Goal: Task Accomplishment & Management: Use online tool/utility

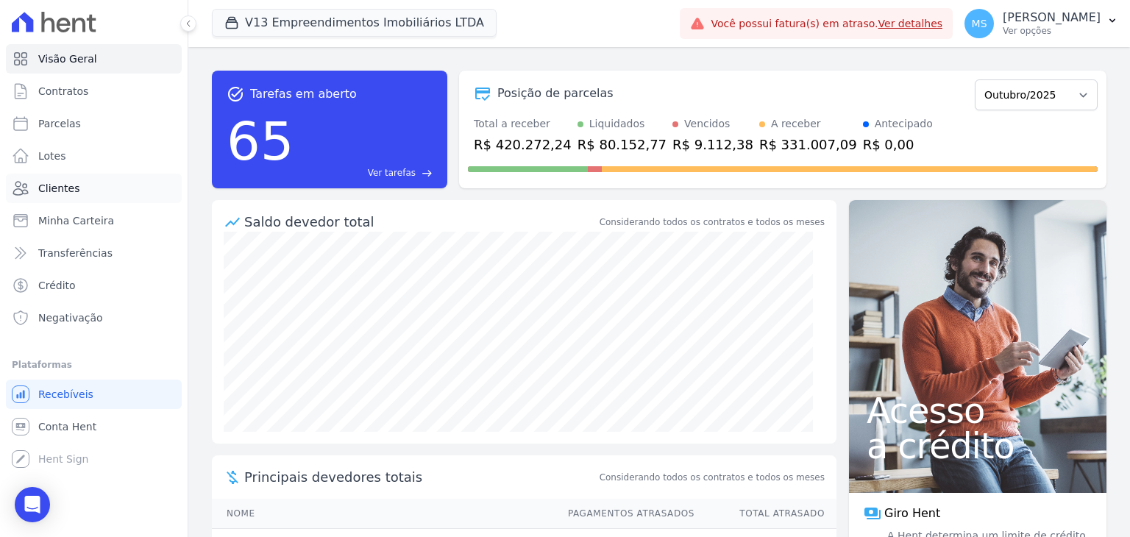
click at [64, 191] on span "Clientes" at bounding box center [58, 188] width 41 height 15
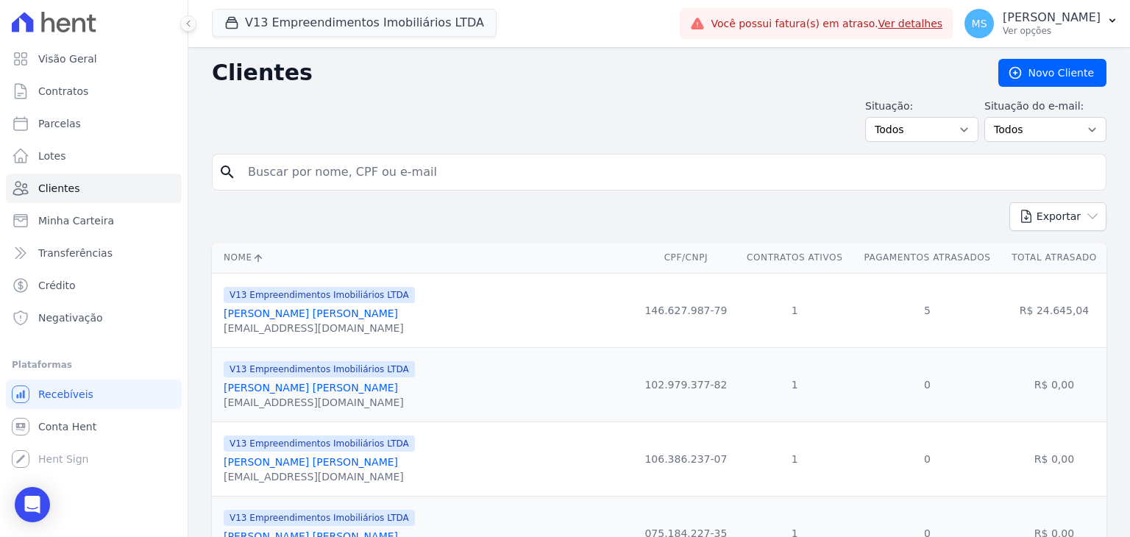
click at [295, 167] on input "search" at bounding box center [669, 171] width 861 height 29
type input "[PERSON_NAME]"
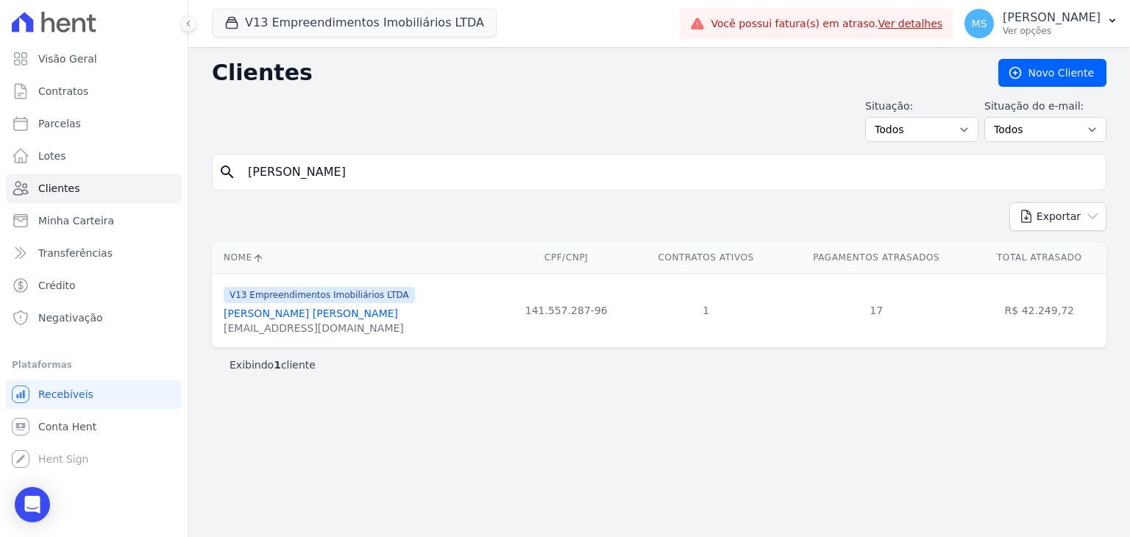
click at [307, 318] on link "[PERSON_NAME] [PERSON_NAME]" at bounding box center [311, 313] width 174 height 12
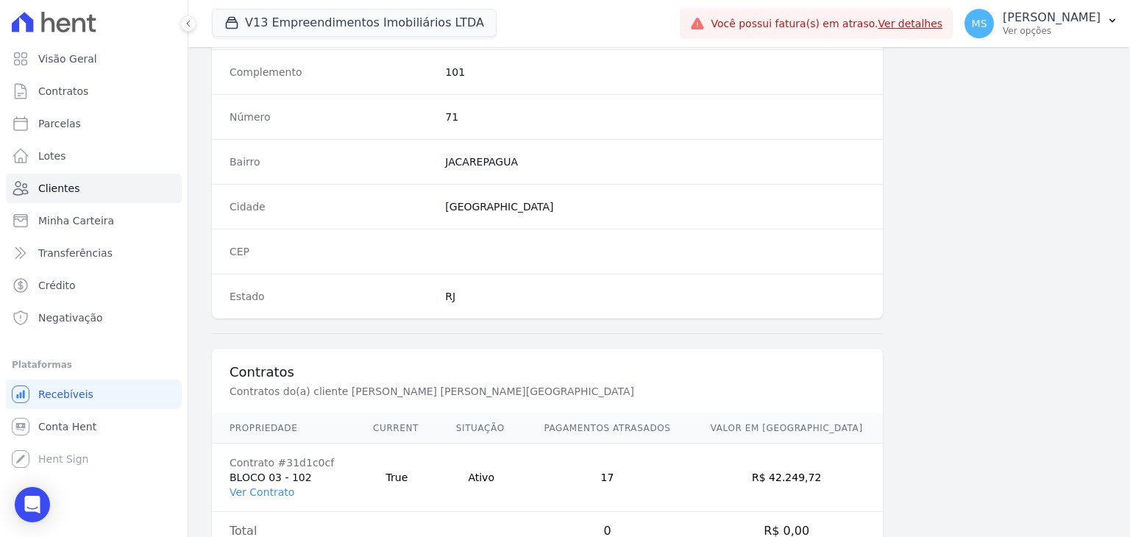
scroll to position [835, 0]
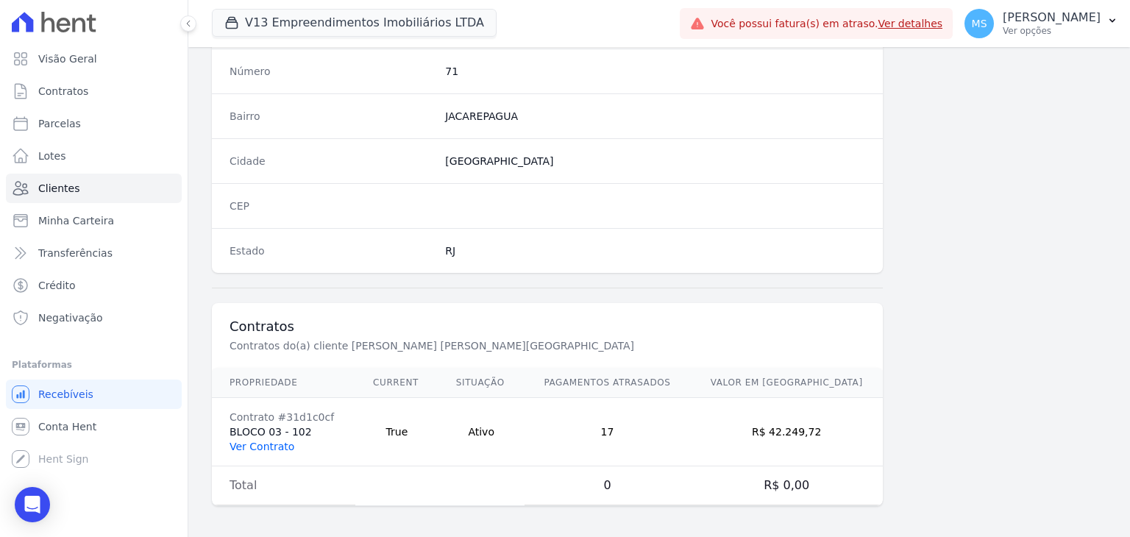
click at [277, 448] on td "Contrato #31d1c0cf BLOCO 03 - 102 Ver Contrato" at bounding box center [283, 432] width 143 height 68
click at [274, 444] on link "Ver Contrato" at bounding box center [261, 447] width 65 height 12
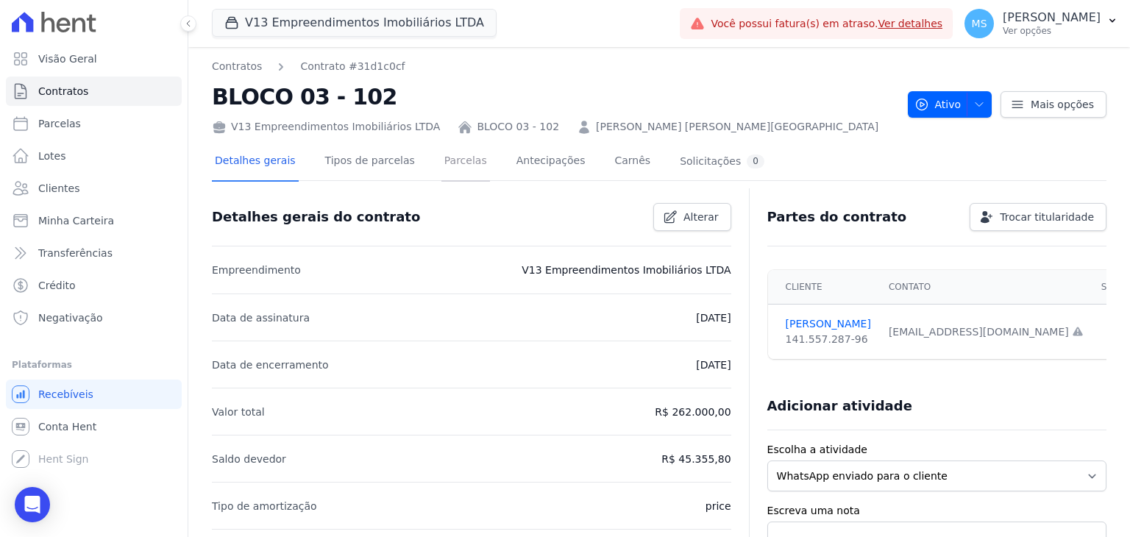
click at [441, 145] on link "Parcelas" at bounding box center [465, 162] width 49 height 39
click at [441, 158] on link "Parcelas" at bounding box center [465, 162] width 49 height 39
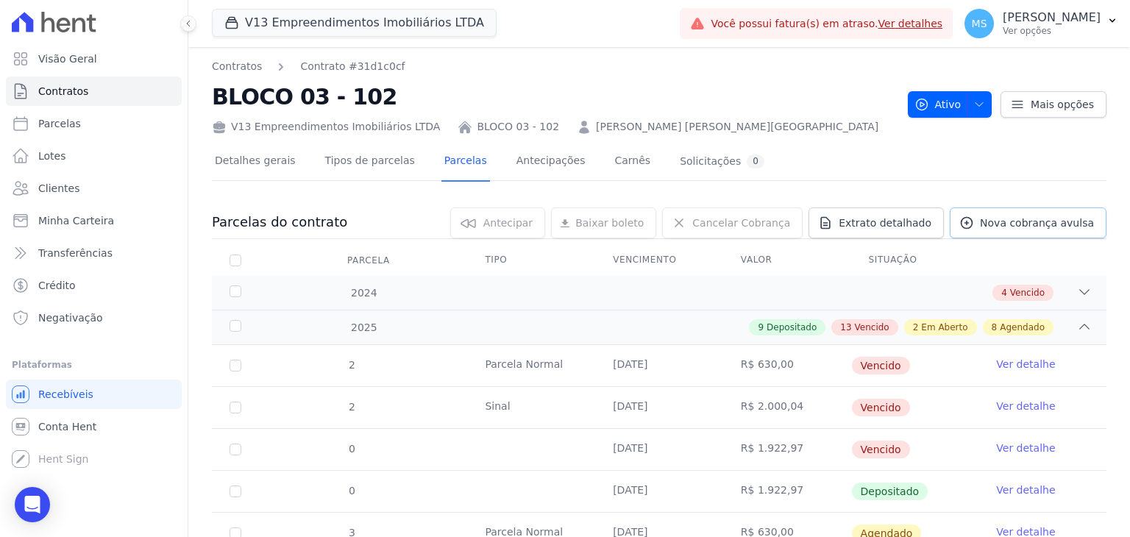
click at [1029, 230] on link "Nova cobrança avulsa" at bounding box center [1028, 222] width 157 height 31
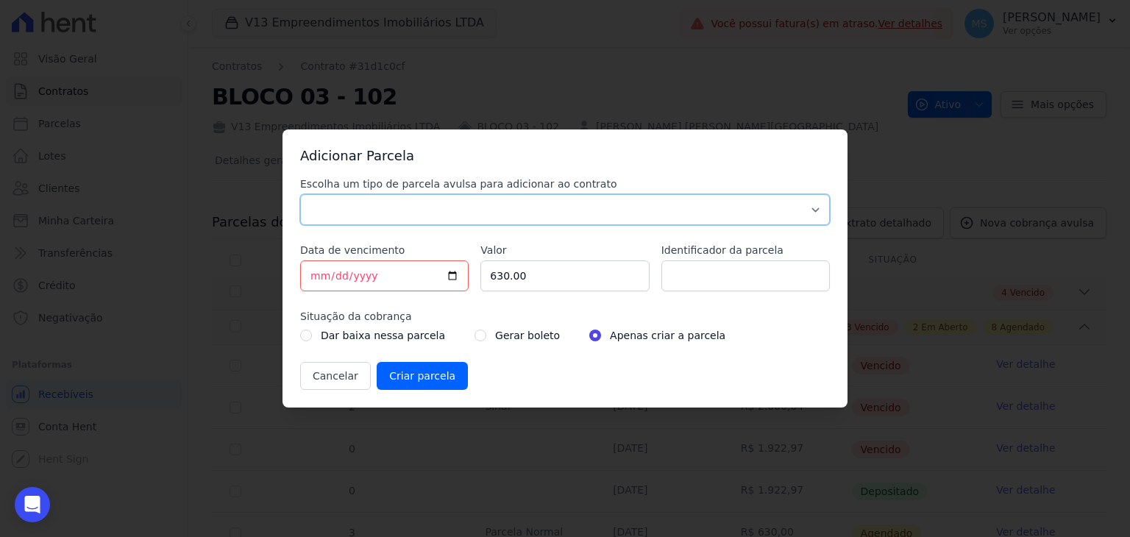
click at [379, 209] on select "Parcela Normal Sinal Caução Intercalada Chaves Pré Chaves Pós Chaves Taxas Quit…" at bounding box center [565, 209] width 530 height 31
select select "others"
click at [300, 194] on select "Parcela Normal Sinal Caução Intercalada Chaves Pré Chaves Pós Chaves Taxas Quit…" at bounding box center [565, 209] width 530 height 31
click at [321, 197] on select "Parcela Normal Sinal Caução Intercalada Chaves Pré Chaves Pós Chaves Taxas Quit…" at bounding box center [565, 209] width 530 height 31
click at [321, 199] on select "Parcela Normal Sinal Caução Intercalada Chaves Pré Chaves Pós Chaves Taxas Quit…" at bounding box center [565, 209] width 530 height 31
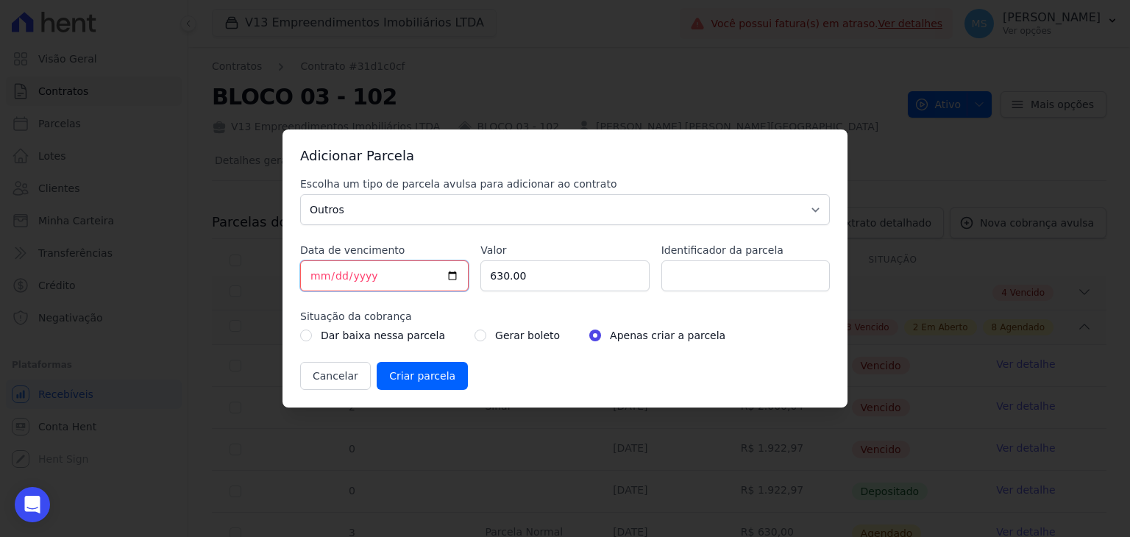
click at [313, 278] on input "[DATE]" at bounding box center [384, 275] width 168 height 31
drag, startPoint x: 530, startPoint y: 281, endPoint x: 430, endPoint y: 277, distance: 100.1
click at [430, 277] on div "Escolha um tipo de parcela avulsa para adicionar ao contrato Parcela Normal Sin…" at bounding box center [565, 283] width 530 height 213
click at [526, 271] on input "630.00" at bounding box center [564, 275] width 168 height 31
drag, startPoint x: 530, startPoint y: 272, endPoint x: 445, endPoint y: 274, distance: 84.6
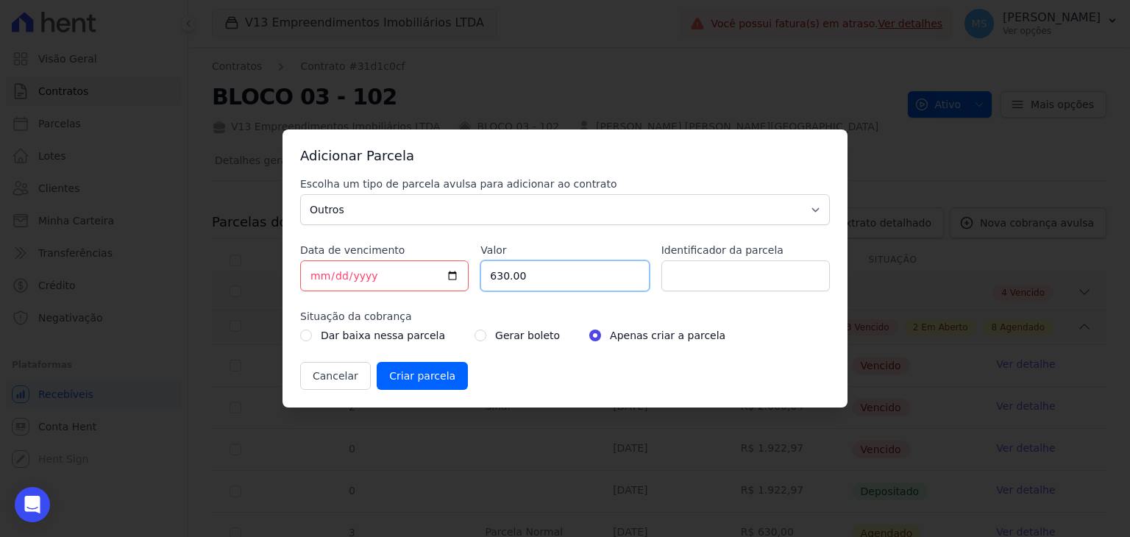
click at [445, 274] on div "Escolha um tipo de parcela avulsa para adicionar ao contrato Parcela Normal Sin…" at bounding box center [565, 283] width 530 height 213
type input "4314.85"
type input "BOLETO AVULSO - 282829 - 310449"
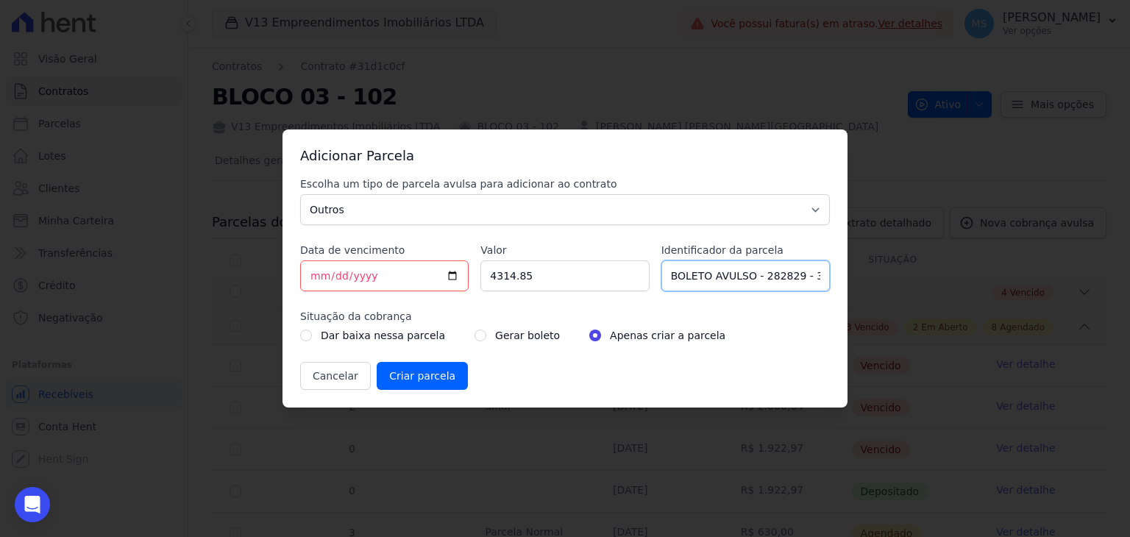
click at [806, 273] on input "BOLETO AVULSO - 282829 - 310449" at bounding box center [745, 275] width 168 height 31
click at [812, 277] on input "BOLETO AVULSO - 282829 - 310449" at bounding box center [745, 275] width 168 height 31
click at [474, 334] on input "radio" at bounding box center [480, 336] width 12 height 12
radio input "true"
click at [408, 379] on input "Criar parcela" at bounding box center [422, 376] width 91 height 28
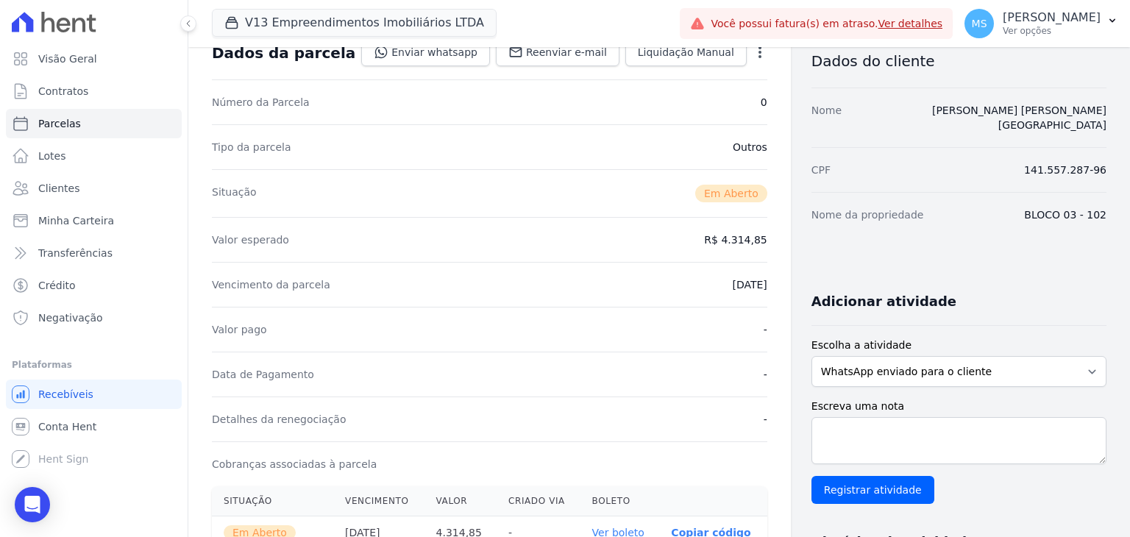
scroll to position [221, 0]
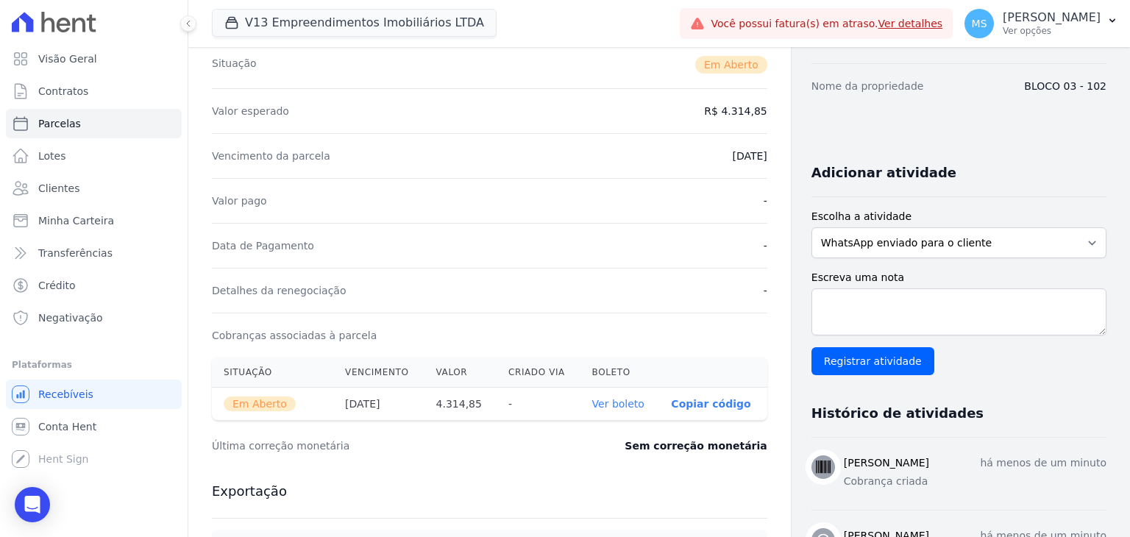
click at [622, 406] on link "Ver boleto" at bounding box center [618, 404] width 52 height 12
click at [292, 27] on button "V13 Empreendimentos Imobiliários LTDA" at bounding box center [354, 23] width 285 height 28
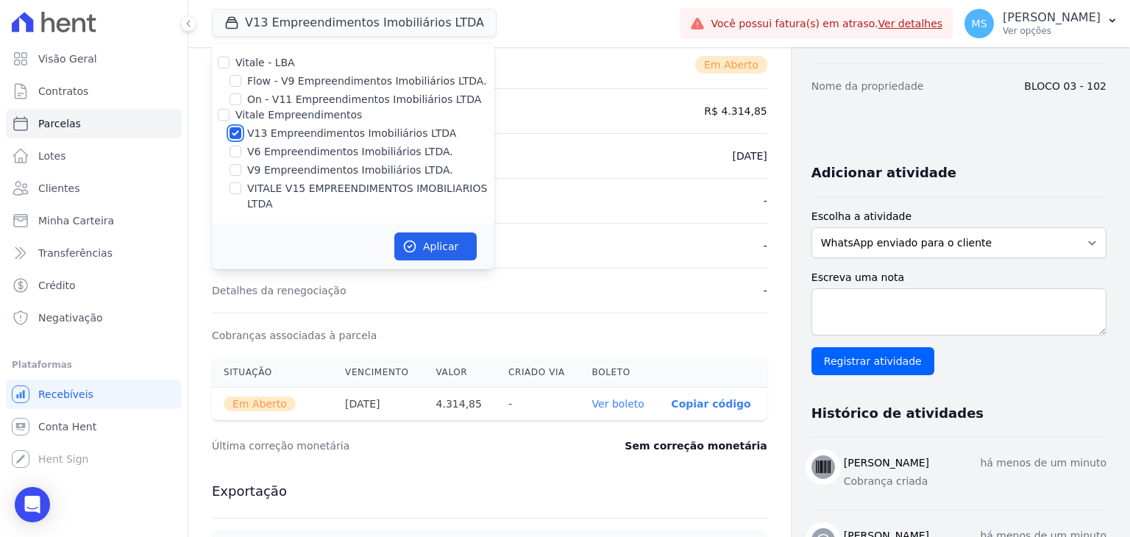
click at [238, 133] on input "V13 Empreendimentos Imobiliários LTDA" at bounding box center [235, 133] width 12 height 12
checkbox input "false"
click at [244, 183] on div "VITALE V15 EMPREENDIMENTOS IMOBILIARIOS LTDA" at bounding box center [353, 196] width 282 height 31
click at [238, 192] on input "VITALE V15 EMPREENDIMENTOS IMOBILIARIOS LTDA" at bounding box center [235, 188] width 12 height 12
checkbox input "true"
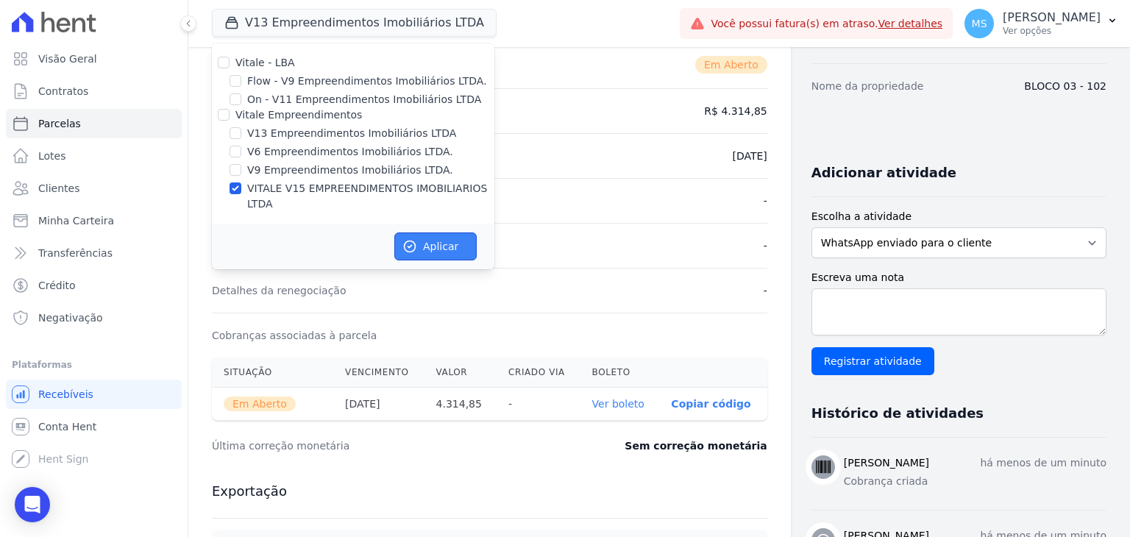
click at [441, 232] on button "Aplicar" at bounding box center [435, 246] width 82 height 28
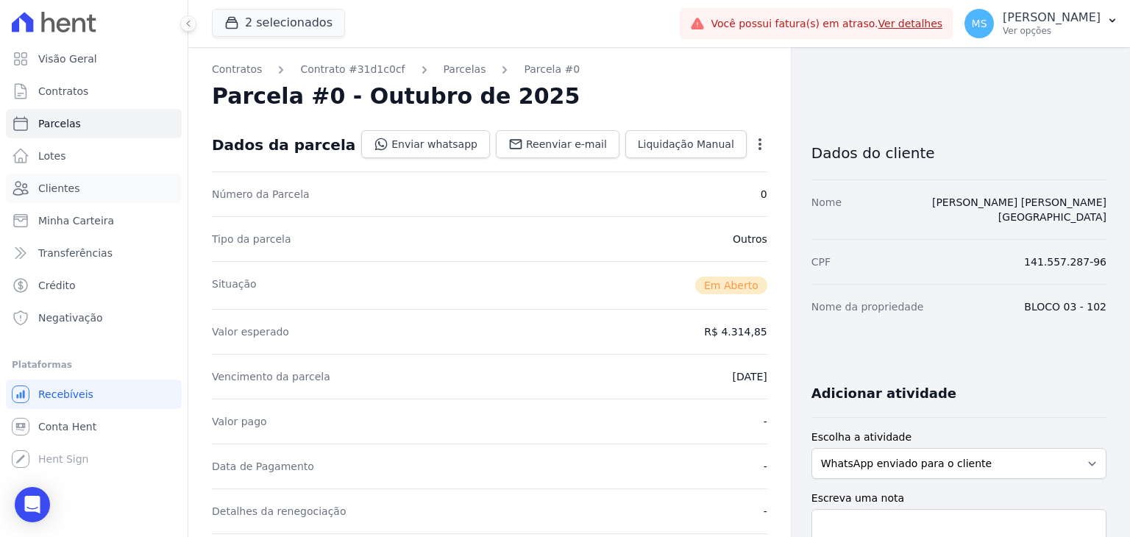
click at [49, 181] on span "Clientes" at bounding box center [58, 188] width 41 height 15
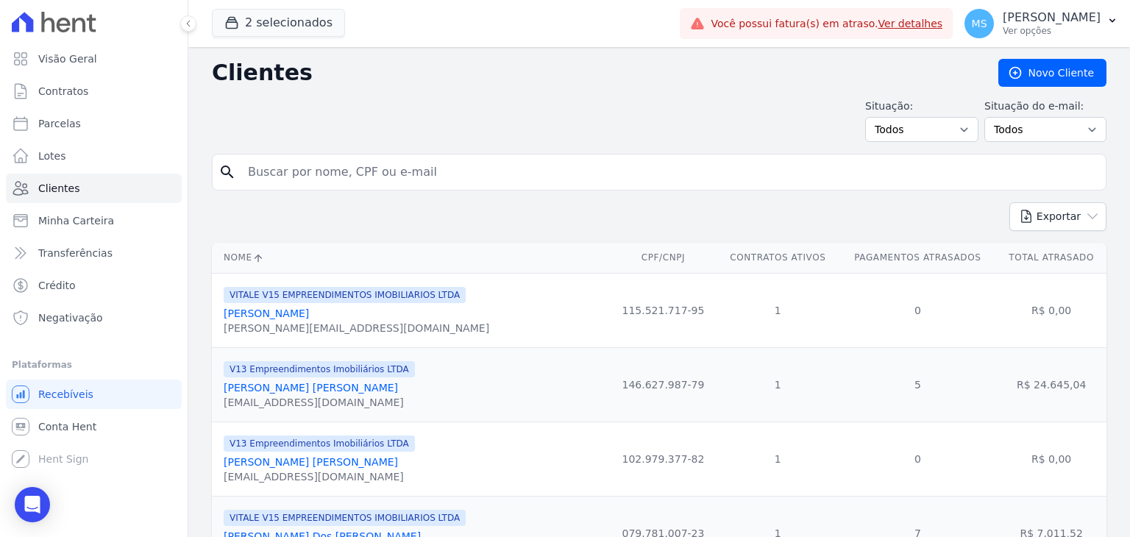
click at [250, 177] on input "search" at bounding box center [669, 171] width 861 height 29
type input "[PERSON_NAME] [PERSON_NAME]"
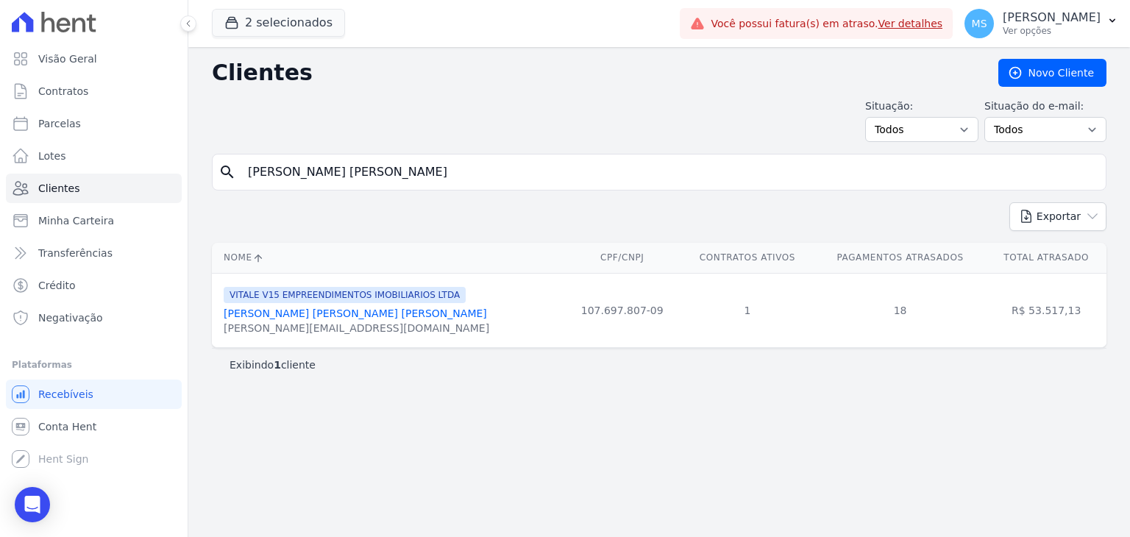
click at [380, 313] on link "[PERSON_NAME] [PERSON_NAME] [PERSON_NAME]" at bounding box center [355, 313] width 263 height 12
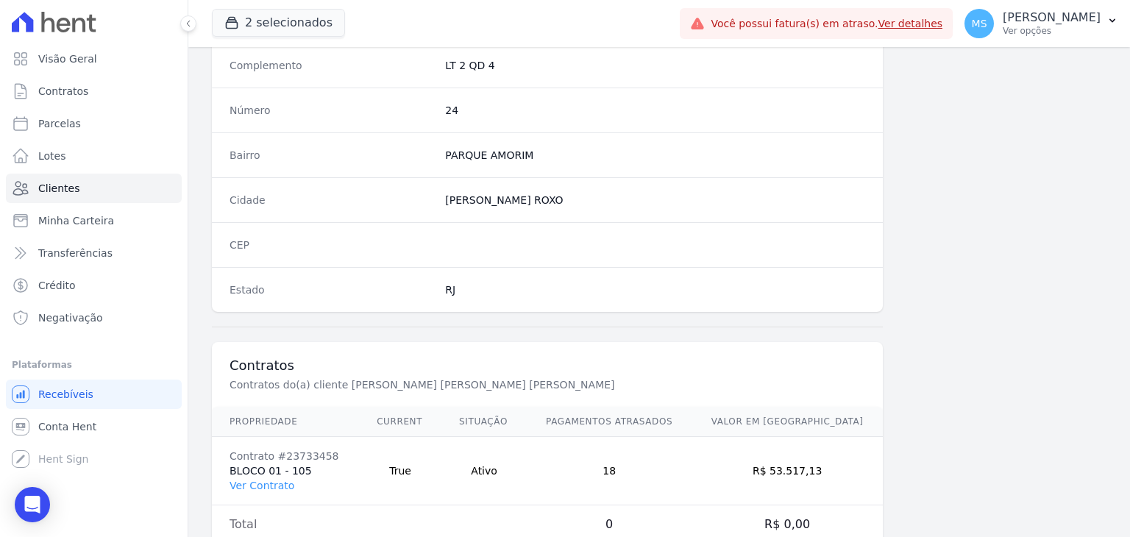
scroll to position [835, 0]
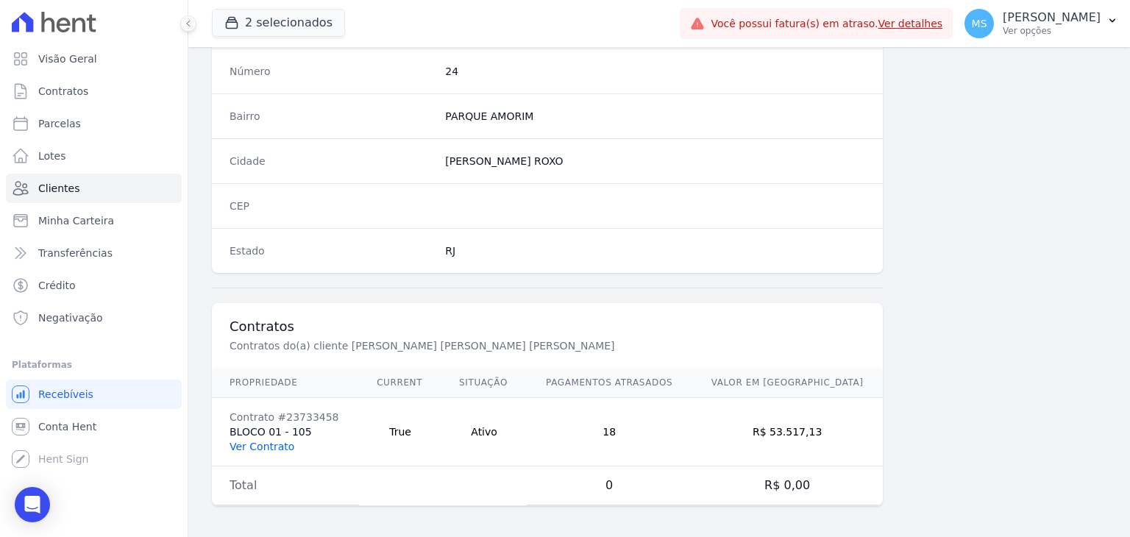
click at [266, 444] on link "Ver Contrato" at bounding box center [261, 447] width 65 height 12
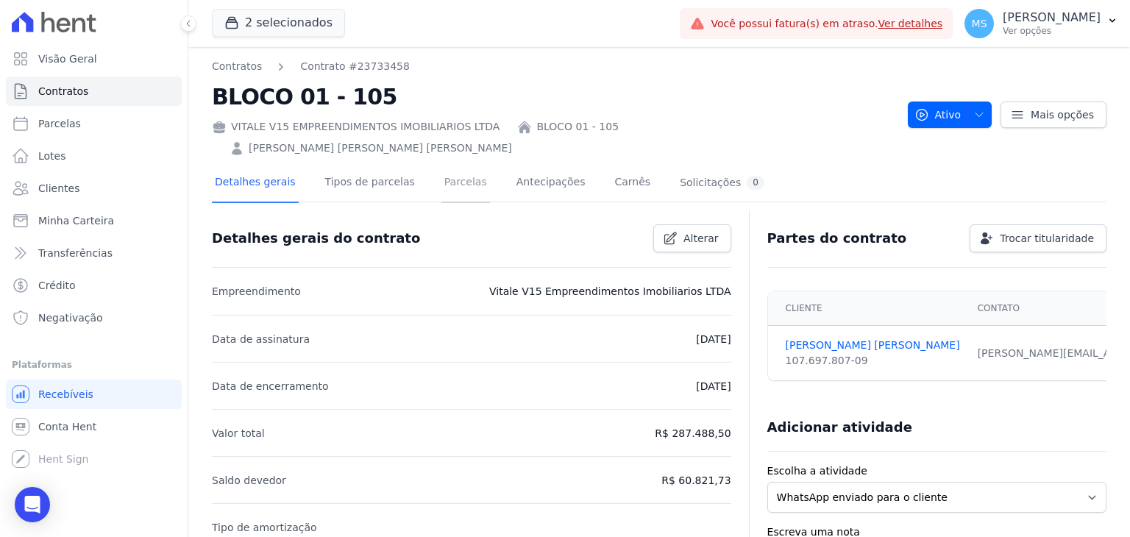
click at [441, 169] on link "Parcelas" at bounding box center [465, 183] width 49 height 39
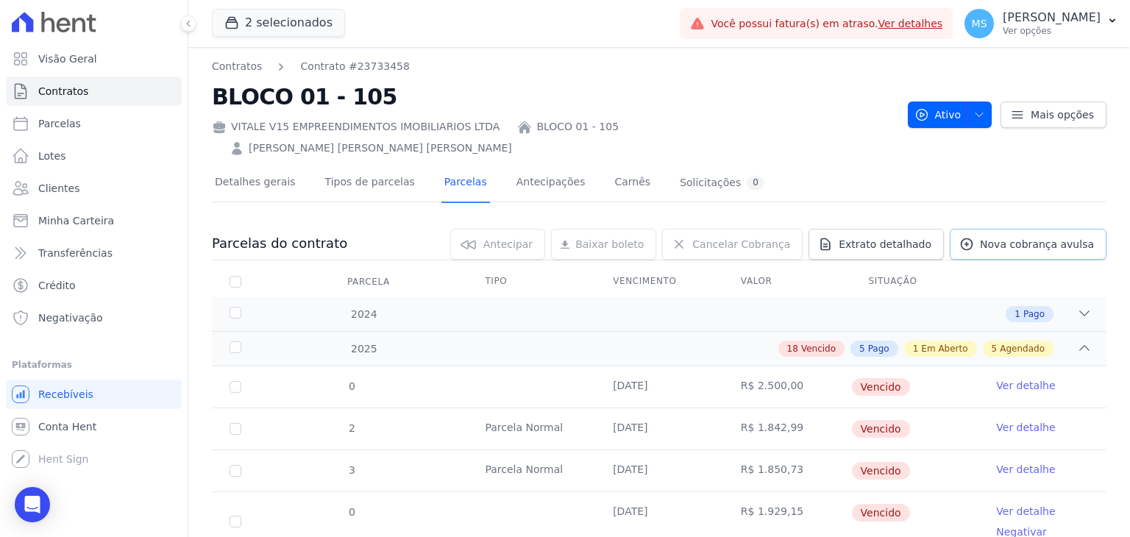
click at [1003, 237] on span "Nova cobrança avulsa" at bounding box center [1037, 244] width 114 height 15
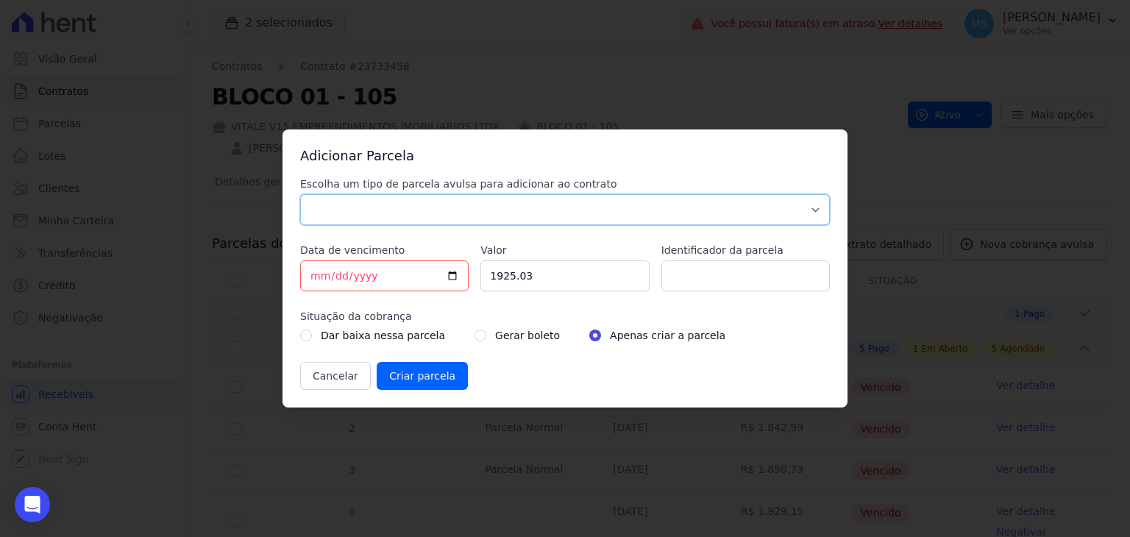
click at [397, 216] on select "Parcela Normal Sinal Caução Intercalada Chaves Pré Chaves Pós Chaves Taxas Quit…" at bounding box center [565, 209] width 530 height 31
select select "others"
click at [300, 194] on select "Parcela Normal Sinal Caução Intercalada Chaves Pré Chaves Pós Chaves Taxas Quit…" at bounding box center [565, 209] width 530 height 31
drag, startPoint x: 544, startPoint y: 275, endPoint x: 460, endPoint y: 274, distance: 83.9
click at [460, 274] on div "Escolha um tipo de parcela avulsa para adicionar ao contrato Parcela Normal Sin…" at bounding box center [565, 283] width 530 height 213
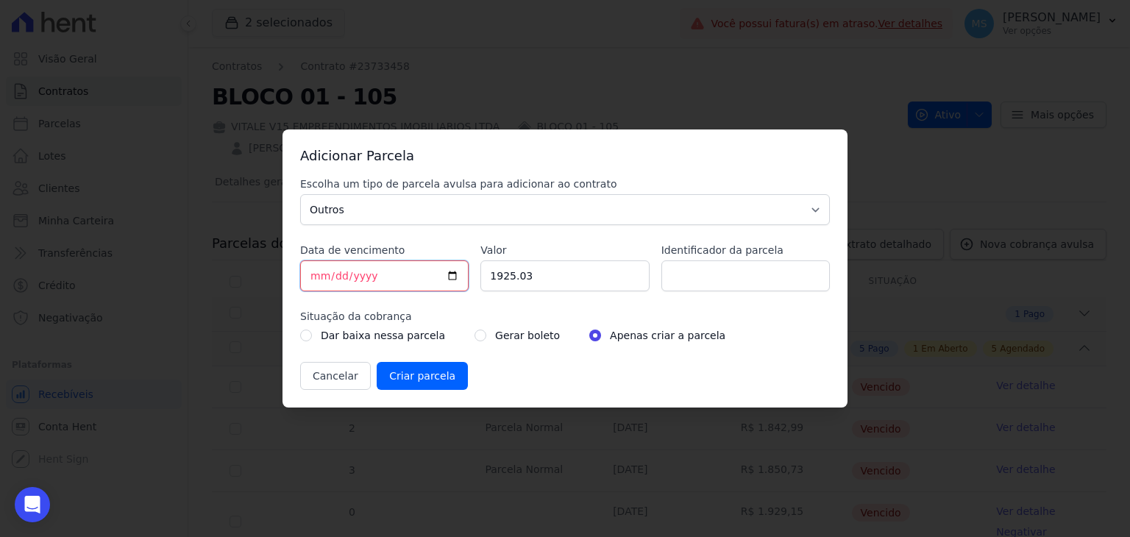
click at [316, 274] on input "[DATE]" at bounding box center [384, 275] width 168 height 31
type input "[DATE]"
type input "2942.20"
type input "BOLETO AVULSO - ACORDO"
click at [474, 338] on input "radio" at bounding box center [480, 336] width 12 height 12
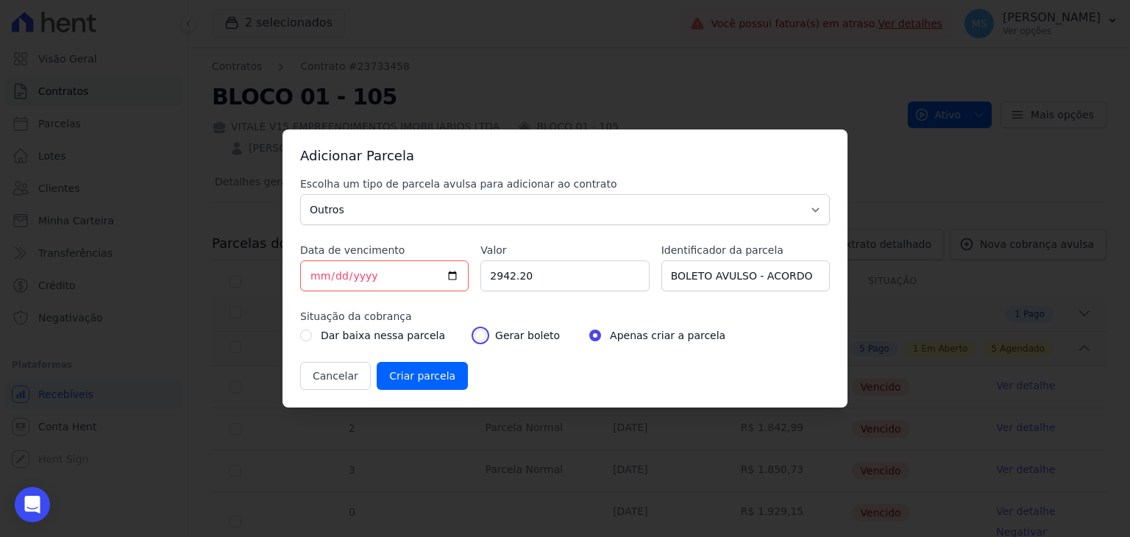
radio input "true"
click at [435, 371] on input "Criar parcela" at bounding box center [422, 376] width 91 height 28
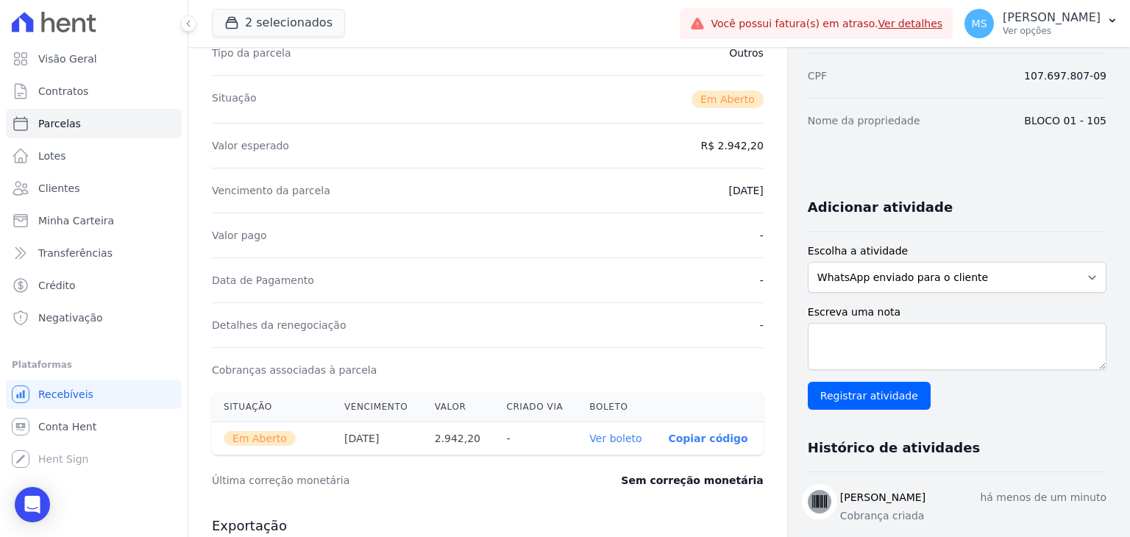
scroll to position [368, 0]
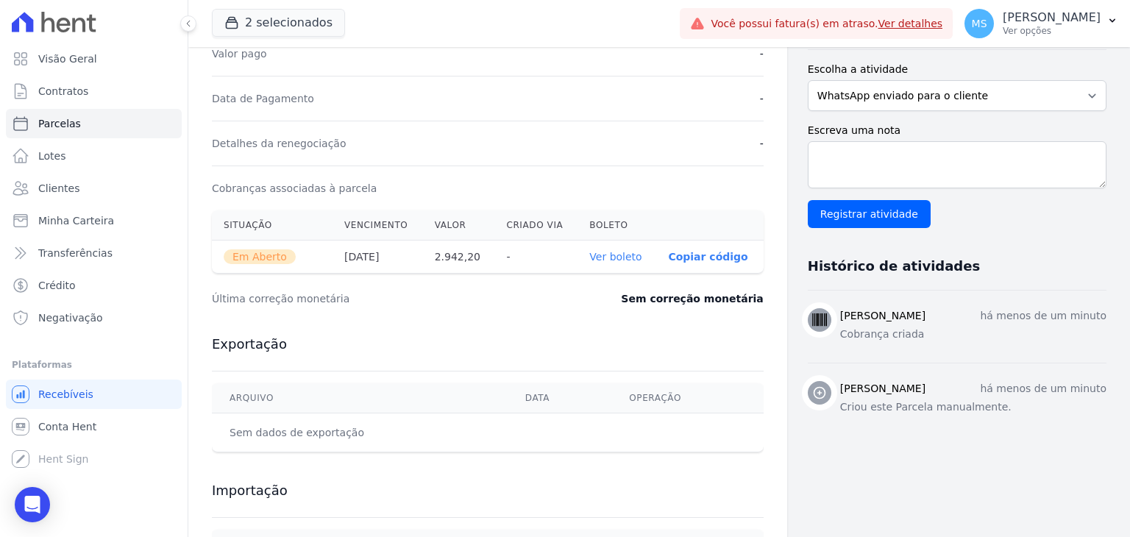
click at [609, 257] on link "Ver boleto" at bounding box center [615, 257] width 52 height 12
